Goal: Transaction & Acquisition: Purchase product/service

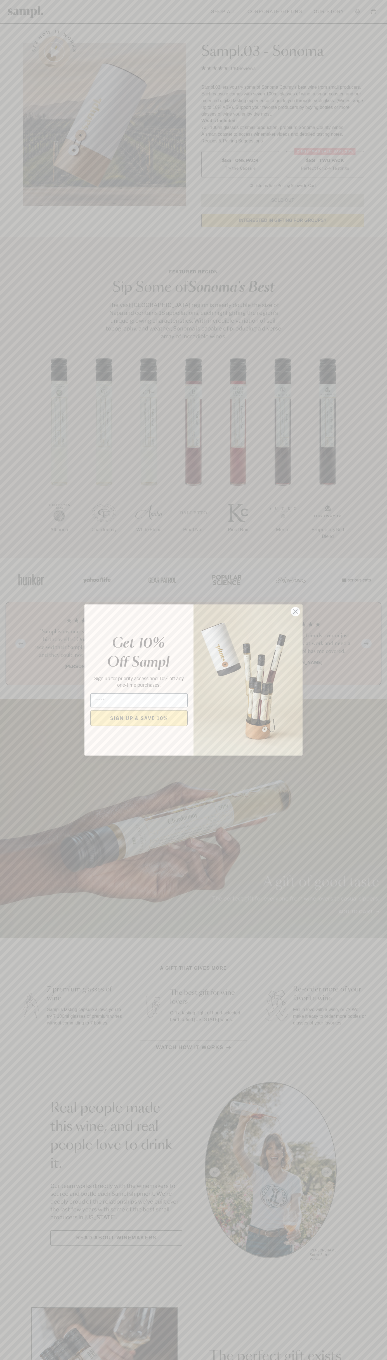
click at [296, 612] on icon "Close dialog" at bounding box center [296, 612] width 4 height 4
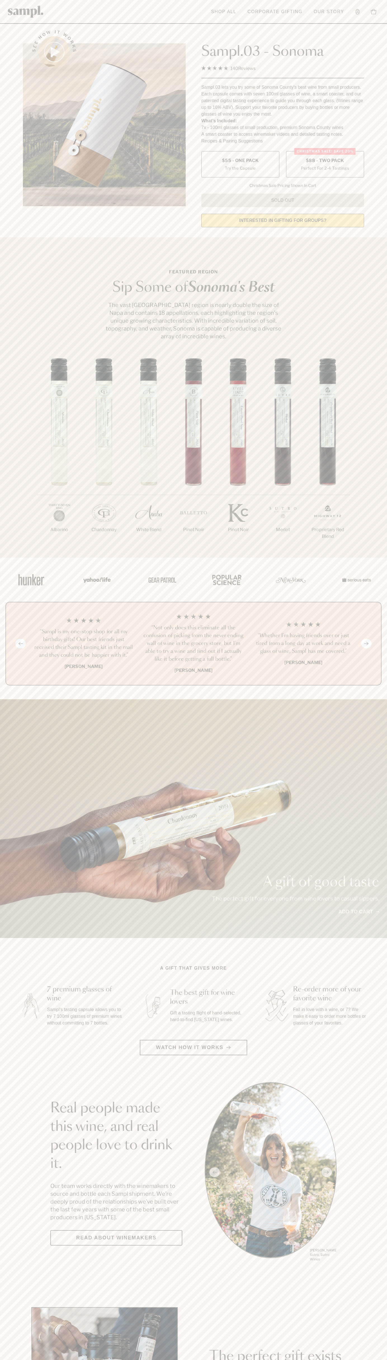
click at [325, 165] on label "Christmas SALE! Save 20% $88 - Two Pack Perfect For 2-4 Tastings" at bounding box center [325, 164] width 78 height 26
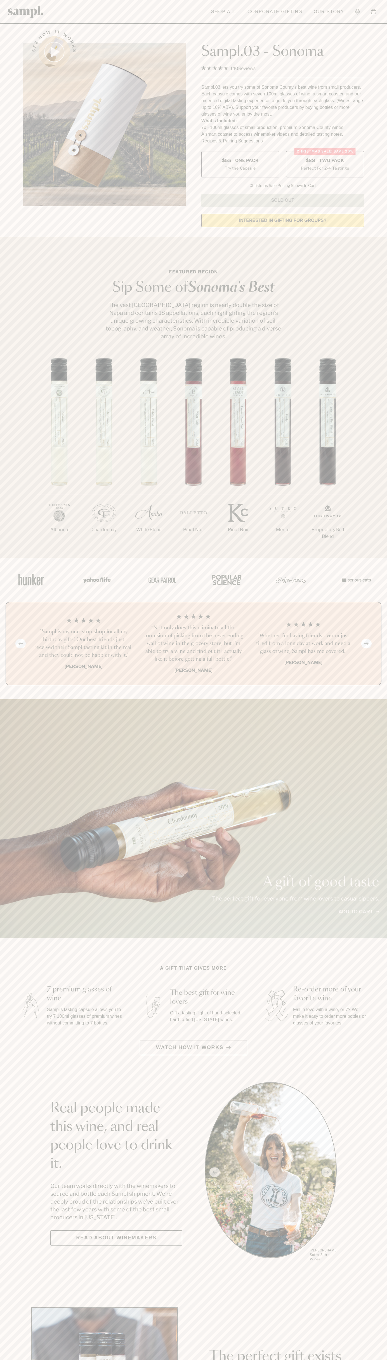
click at [194, 644] on h3 "“Not only does this eliminate all the confusion of picking from the never endin…" at bounding box center [193, 643] width 101 height 39
click at [21, 9] on img at bounding box center [26, 12] width 36 height 12
click at [376, 6] on button "Toggle cart sidebar 0" at bounding box center [373, 11] width 11 height 11
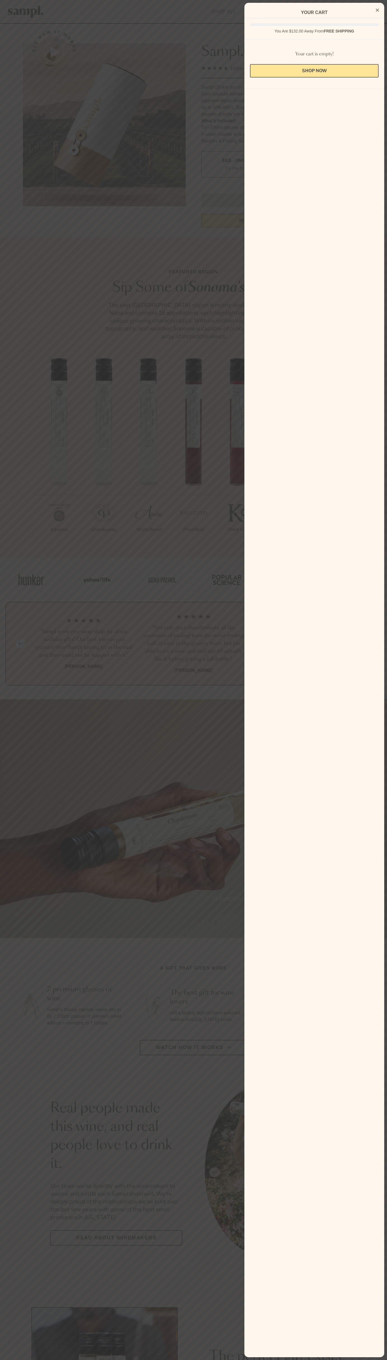
click at [387, 1359] on html "Skip to main content Toggle navigation menu Shop All Corporate Gifting Our Stor…" at bounding box center [193, 1312] width 387 height 2624
click at [0, 701] on div at bounding box center [193, 680] width 387 height 1360
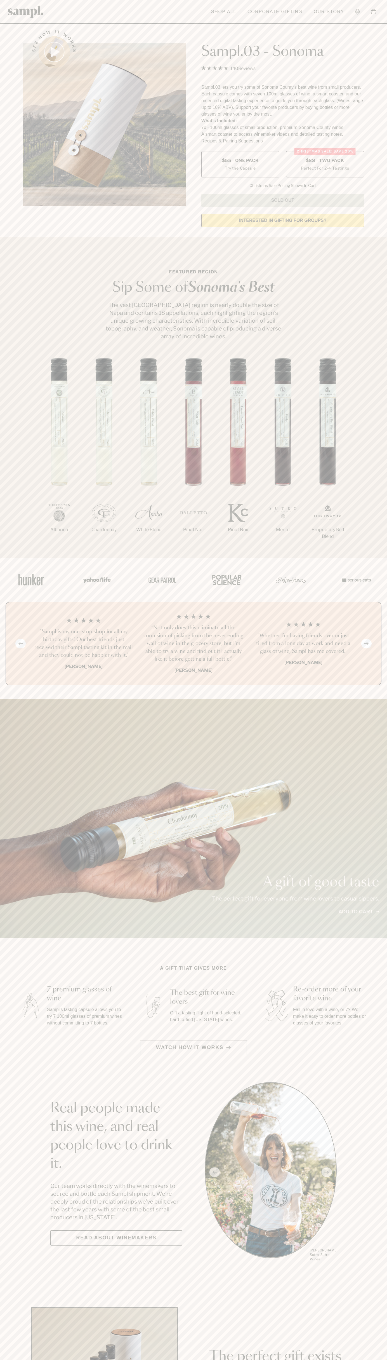
click at [325, 165] on label "Christmas SALE! Save 20% $88 - Two Pack Perfect For 2-4 Tastings" at bounding box center [325, 164] width 78 height 26
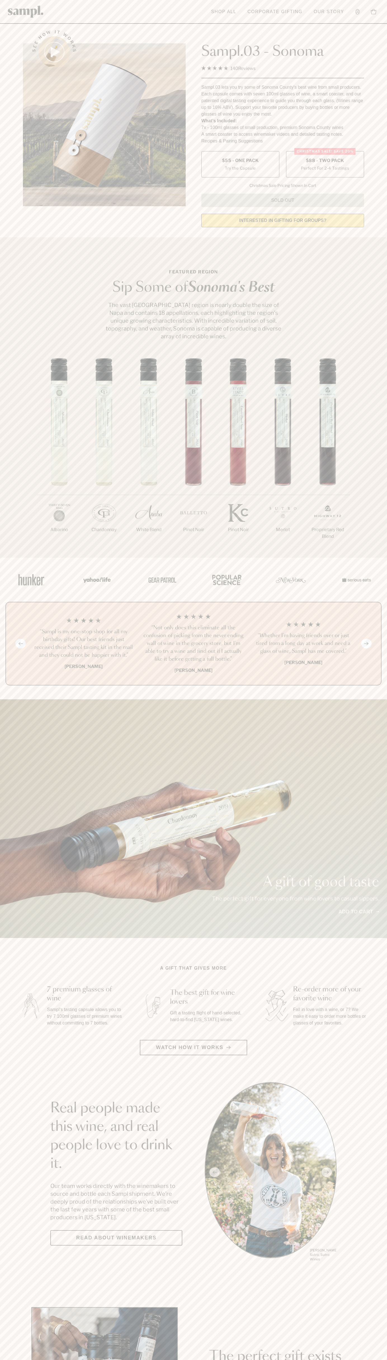
click at [194, 644] on h3 "“Not only does this eliminate all the confusion of picking from the never endin…" at bounding box center [193, 643] width 101 height 39
